Goal: Task Accomplishment & Management: Use online tool/utility

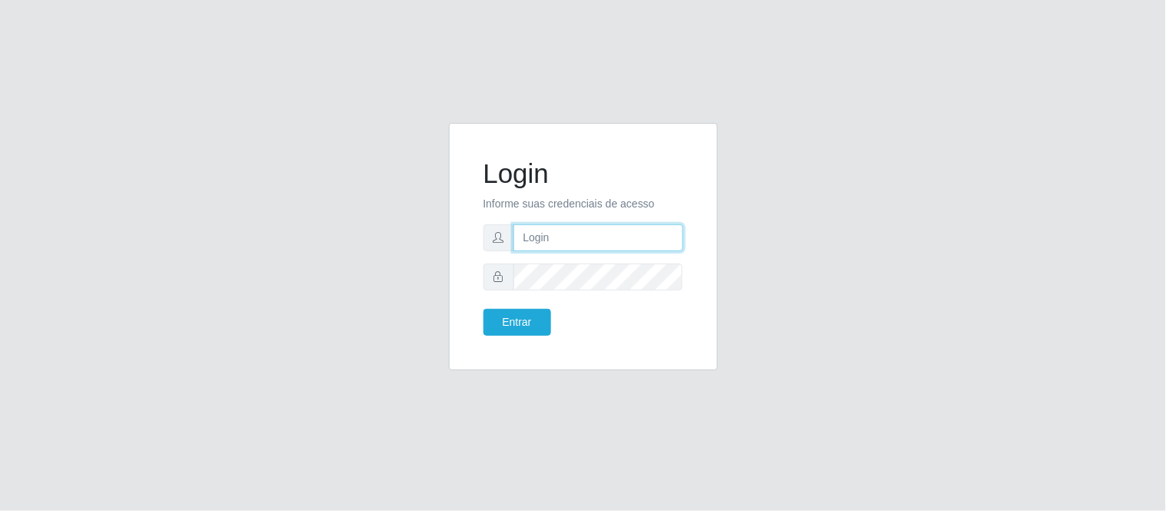
click at [563, 229] on input "text" at bounding box center [598, 237] width 170 height 27
type input "[PERSON_NAME]"
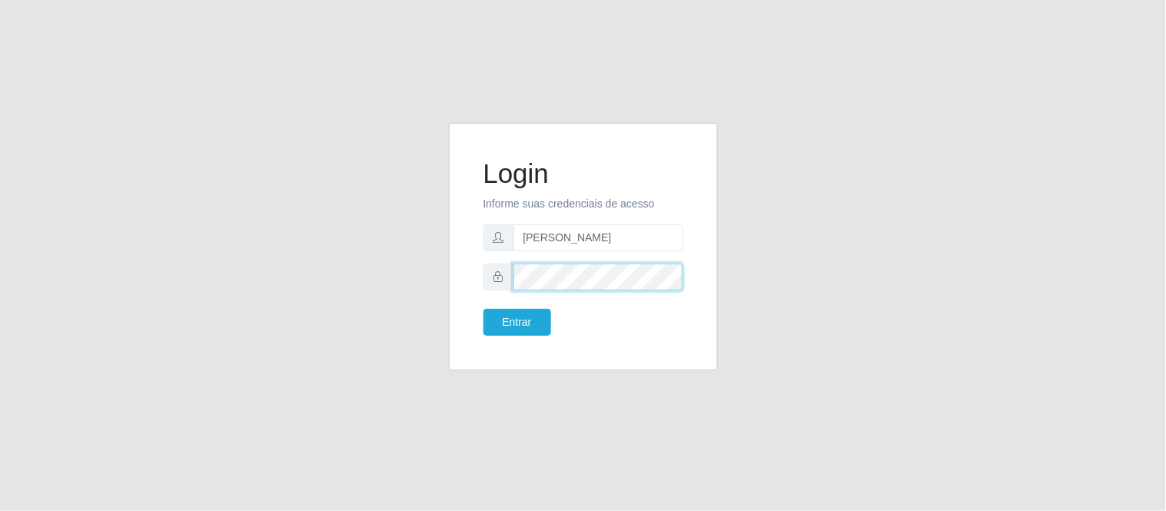
click at [483, 309] on button "Entrar" at bounding box center [517, 322] width 68 height 27
click at [533, 328] on button "Entrar" at bounding box center [517, 322] width 68 height 27
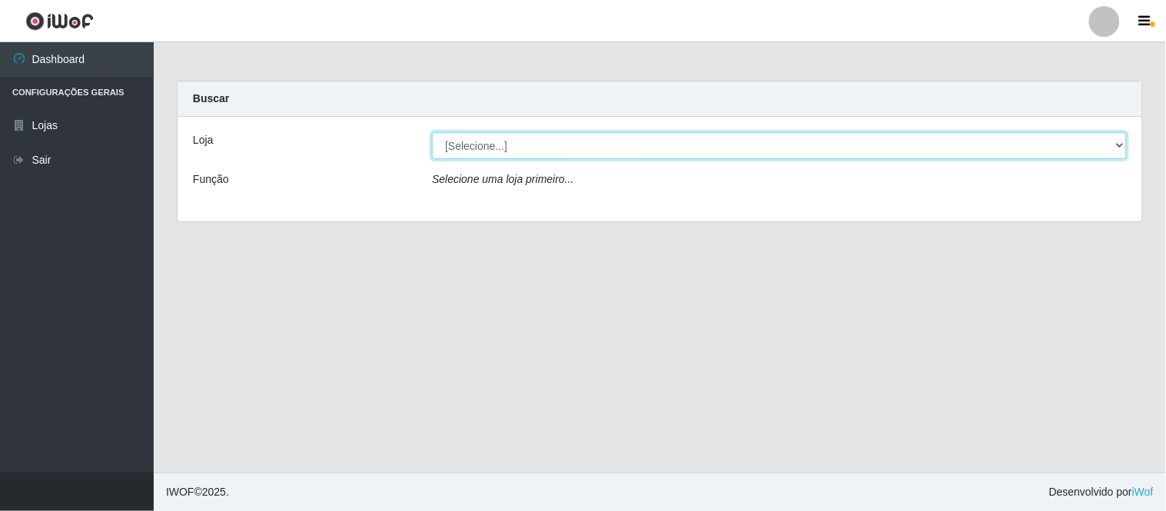
click at [1115, 146] on select "[Selecione...] Queiroz Atacadão - Coophab" at bounding box center [779, 145] width 695 height 27
select select "463"
click at [432, 132] on select "[Selecione...] Queiroz Atacadão - Coophab" at bounding box center [779, 145] width 695 height 27
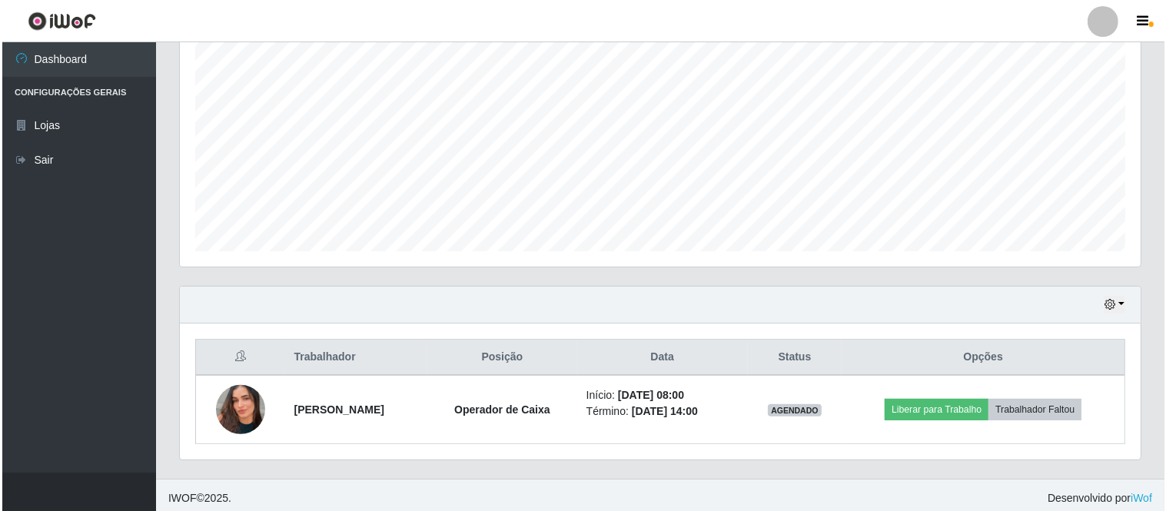
scroll to position [304, 0]
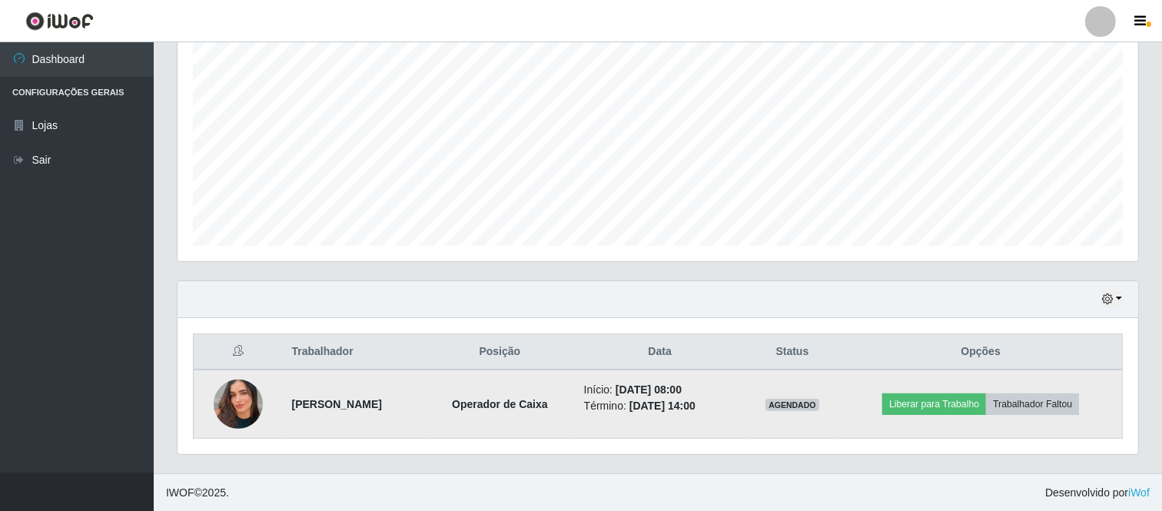
click at [237, 400] on img at bounding box center [238, 405] width 49 height 88
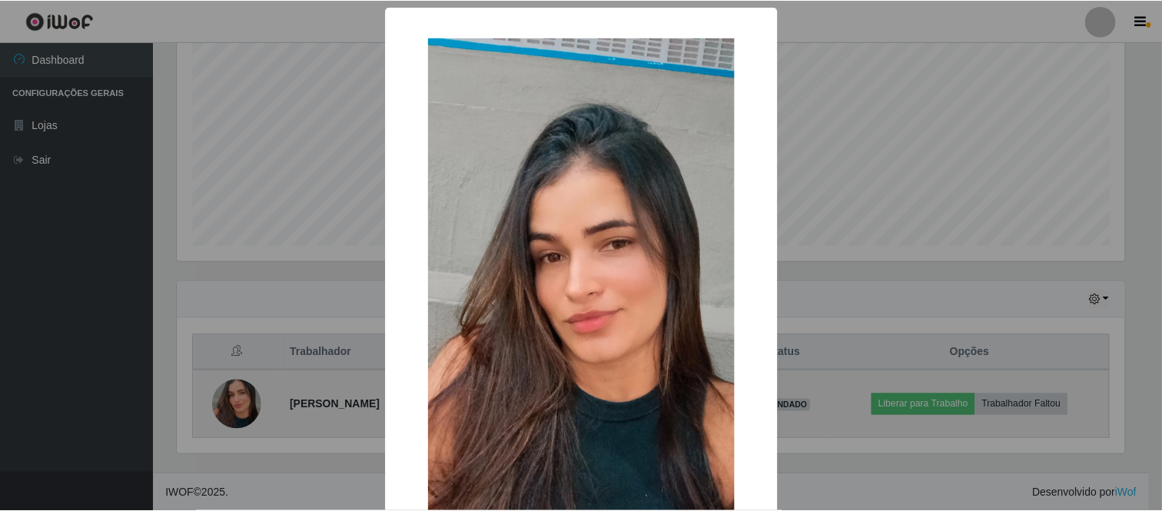
scroll to position [318, 951]
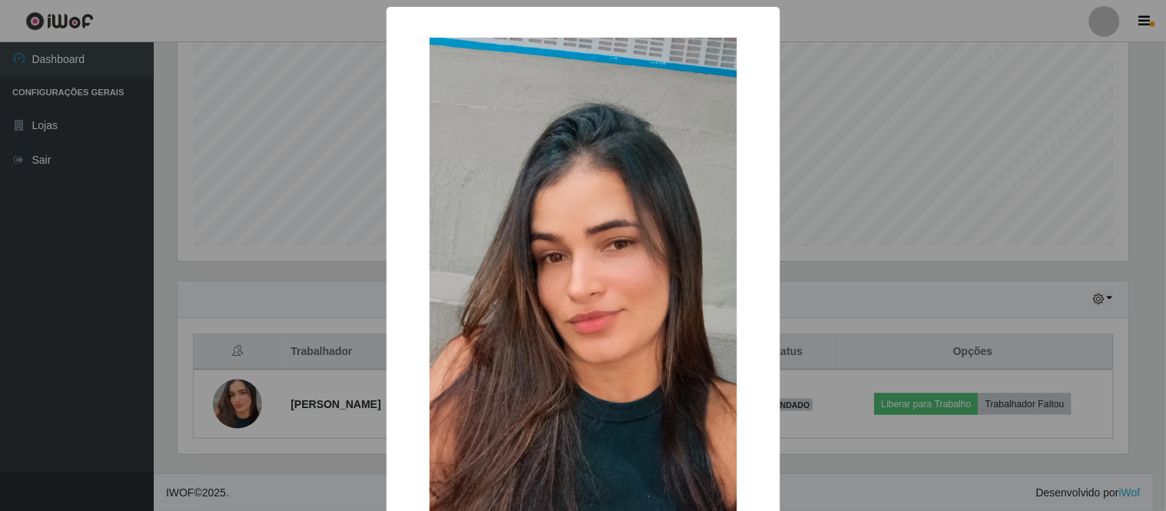
click at [897, 480] on div "× OK Cancel" at bounding box center [583, 255] width 1166 height 511
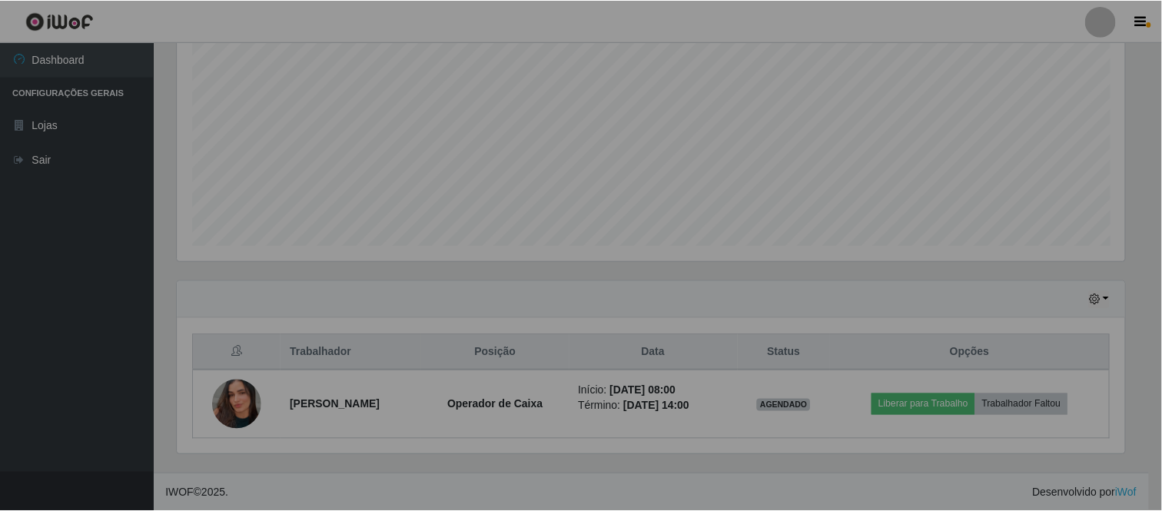
scroll to position [318, 961]
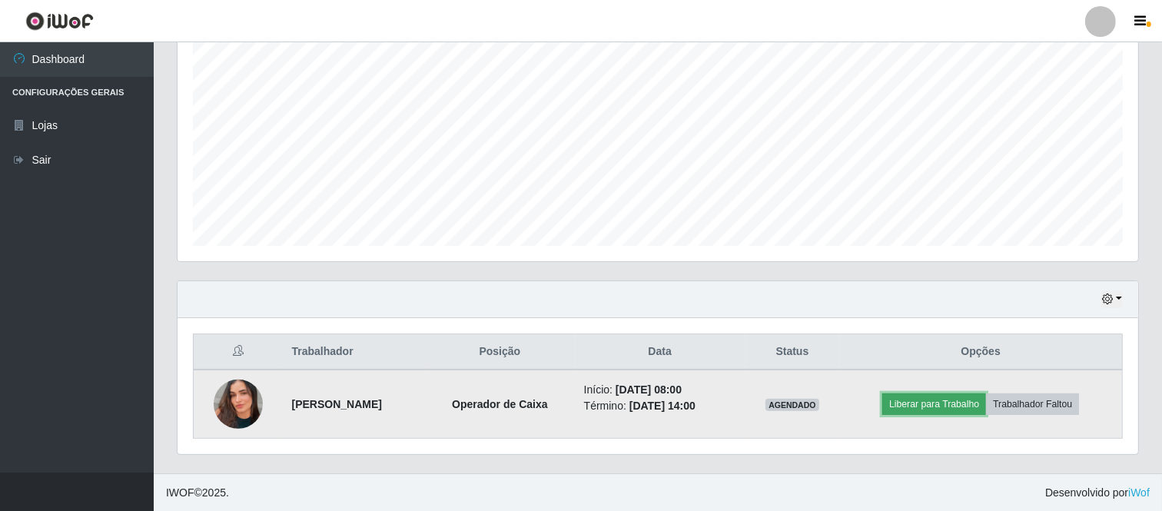
click at [932, 407] on button "Liberar para Trabalho" at bounding box center [934, 405] width 104 height 22
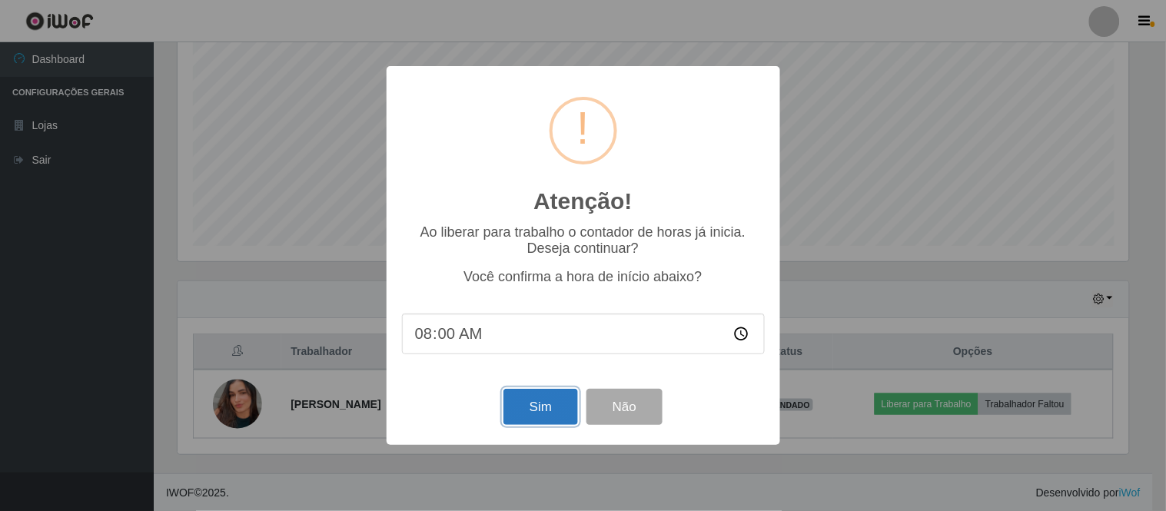
click at [531, 421] on button "Sim" at bounding box center [540, 407] width 75 height 36
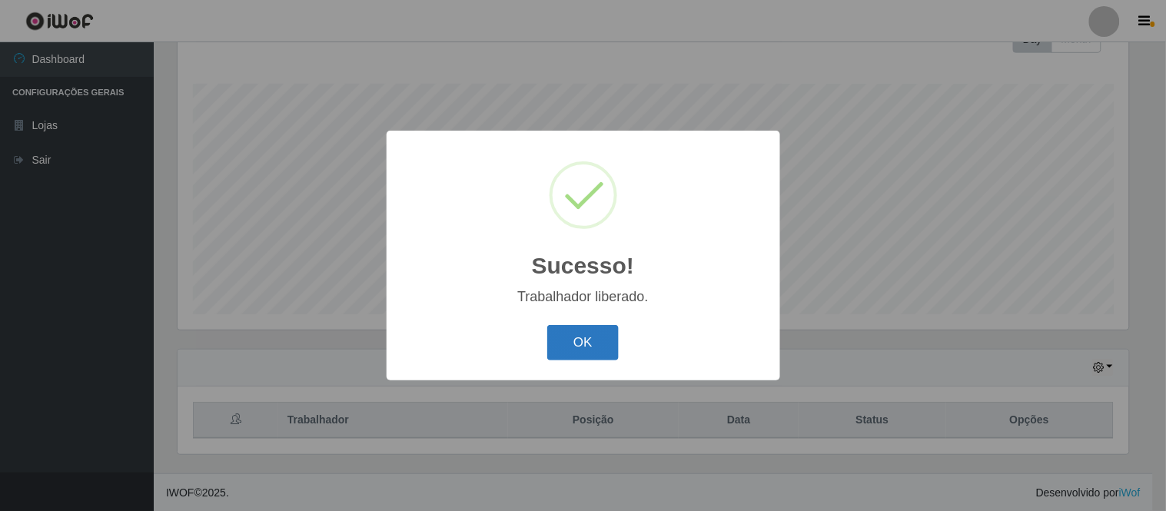
click at [562, 348] on button "OK" at bounding box center [582, 343] width 71 height 36
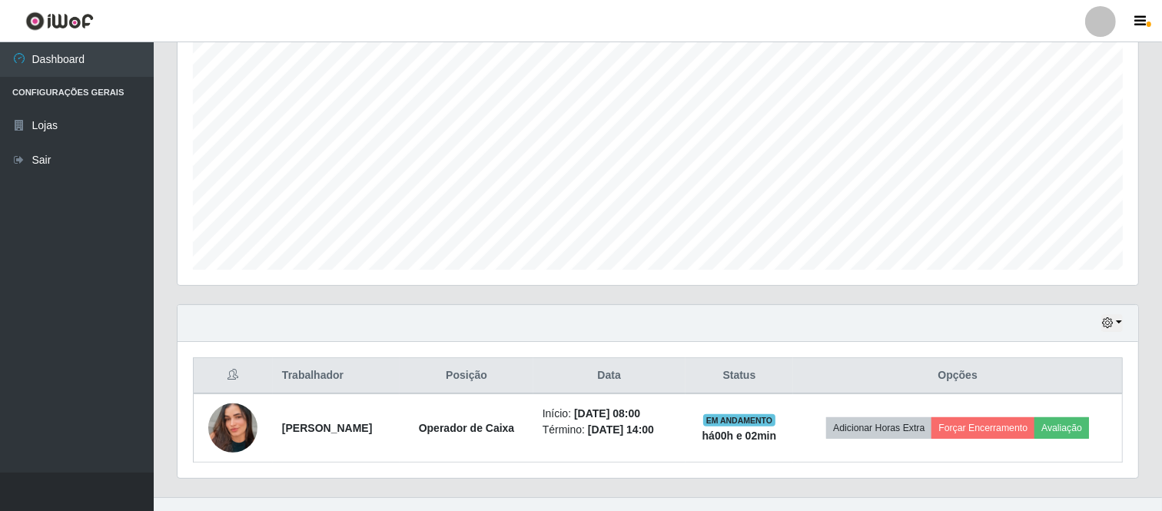
scroll to position [304, 0]
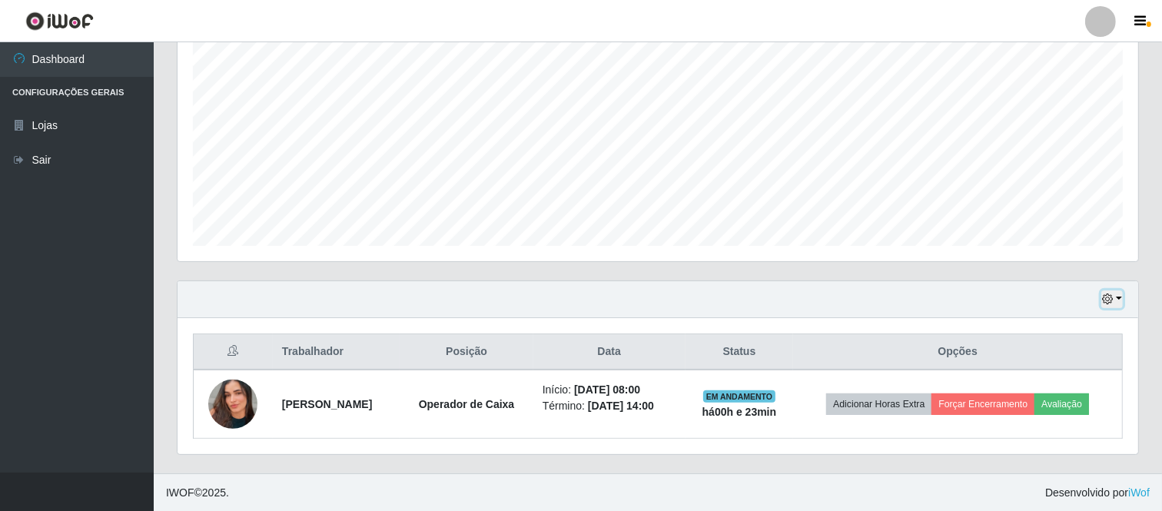
click at [1122, 297] on button "button" at bounding box center [1112, 300] width 22 height 18
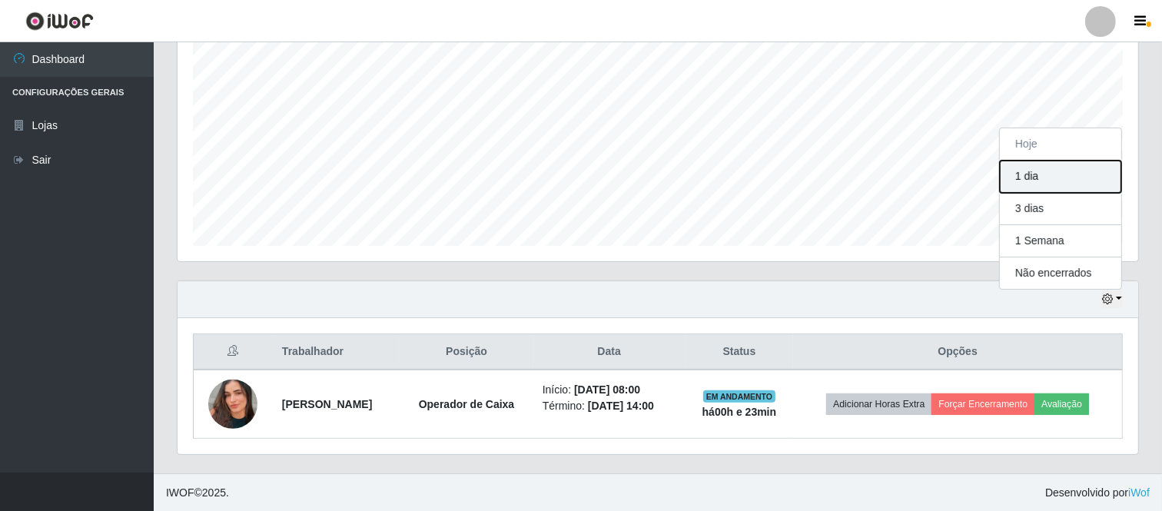
click at [1045, 182] on button "1 dia" at bounding box center [1060, 177] width 121 height 32
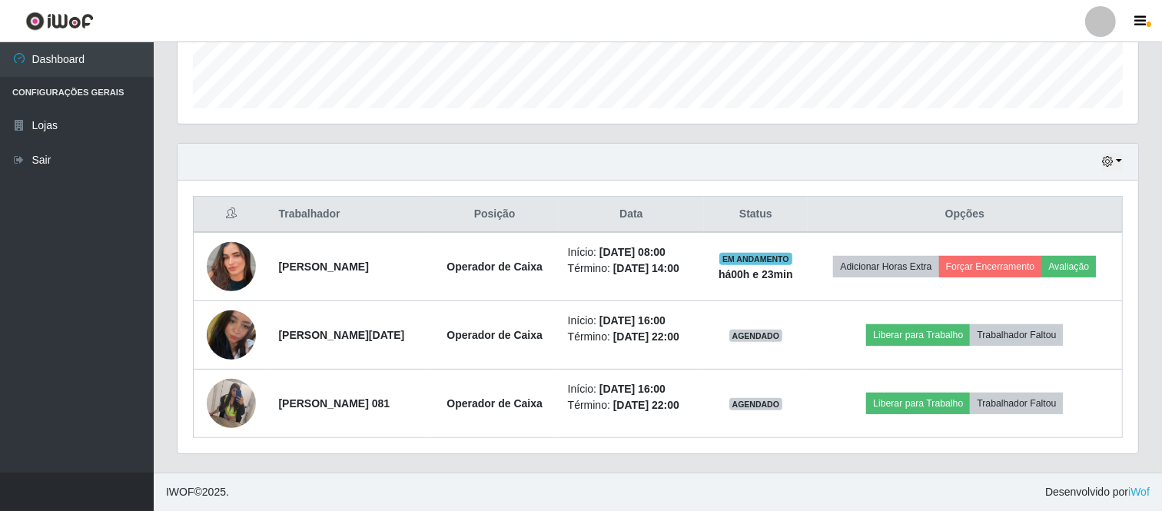
scroll to position [475, 0]
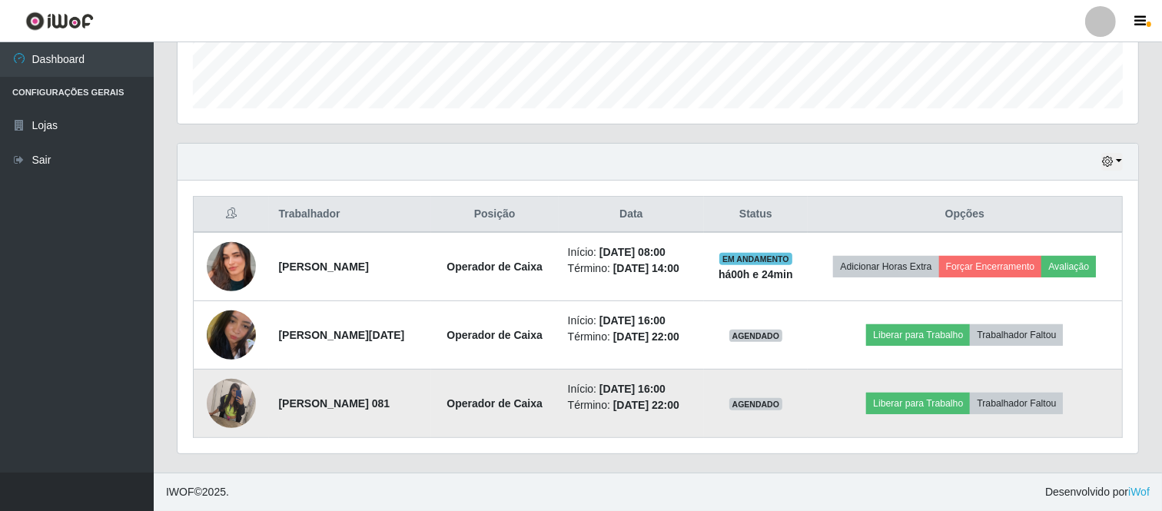
click at [231, 393] on img at bounding box center [231, 402] width 49 height 65
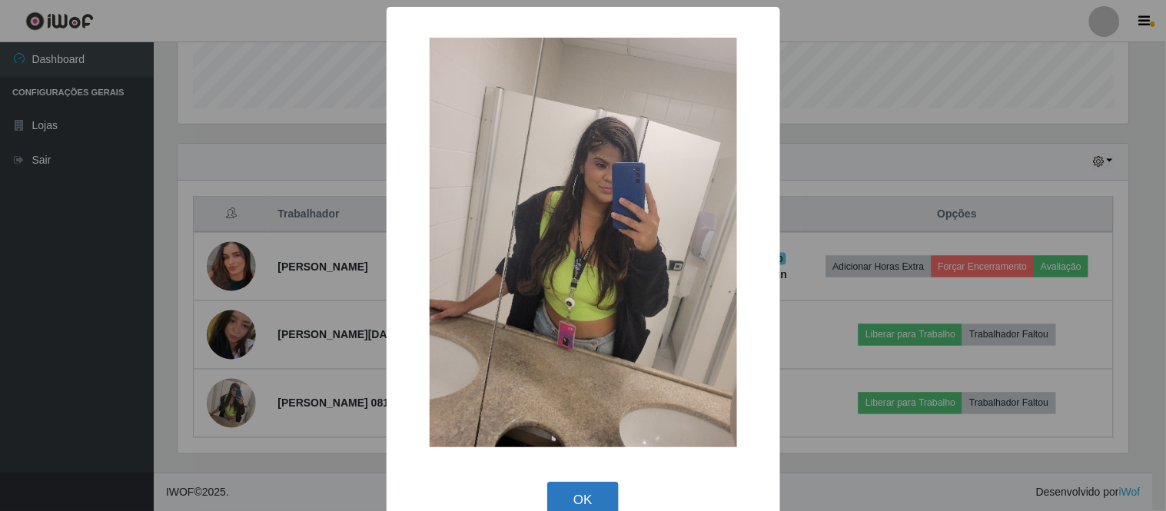
click at [561, 488] on button "OK" at bounding box center [582, 500] width 71 height 36
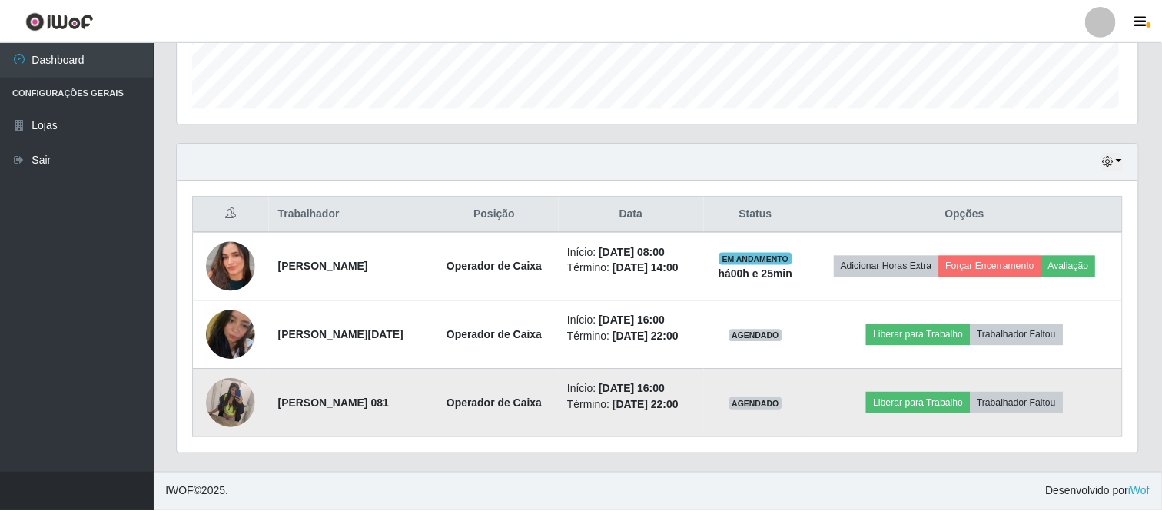
scroll to position [318, 961]
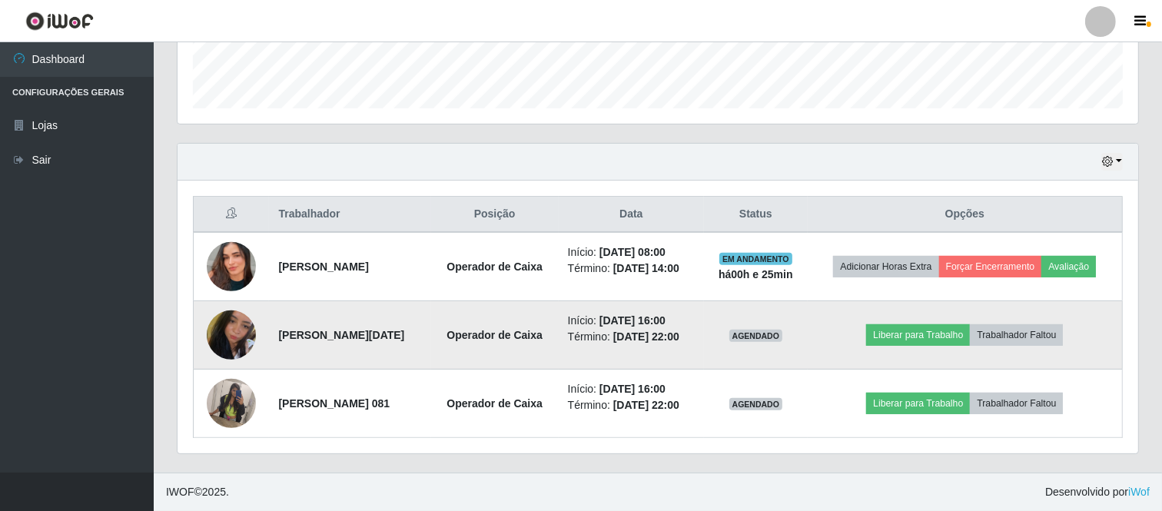
click at [228, 318] on img at bounding box center [231, 335] width 49 height 65
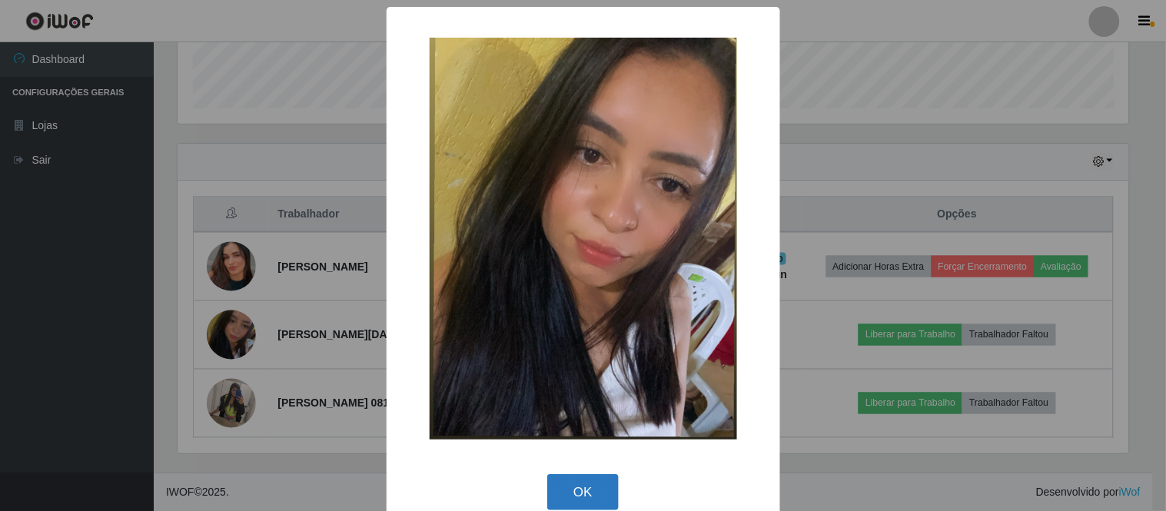
click at [577, 507] on button "OK" at bounding box center [582, 492] width 71 height 36
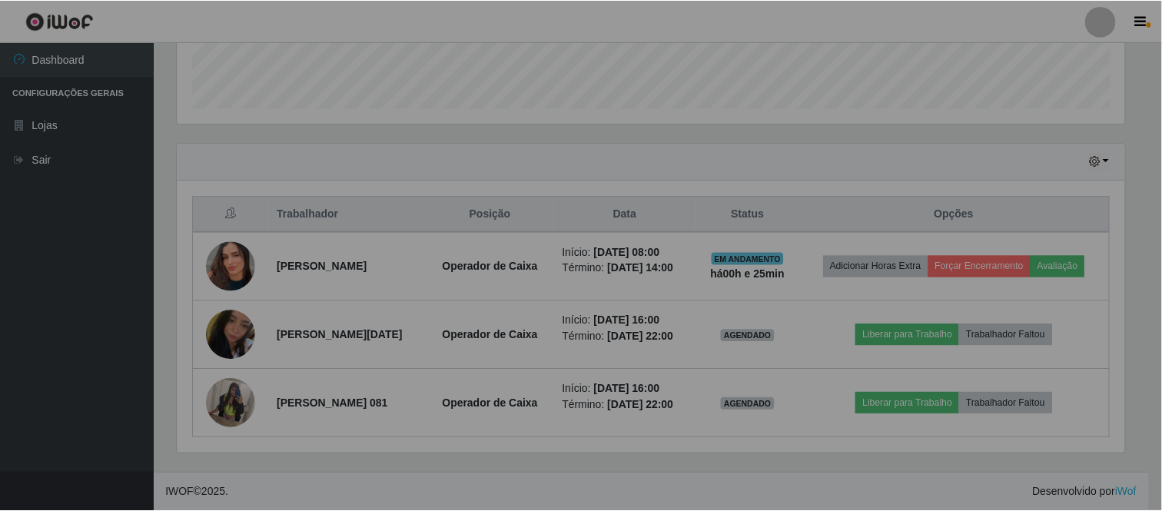
scroll to position [318, 961]
